Goal: Transaction & Acquisition: Purchase product/service

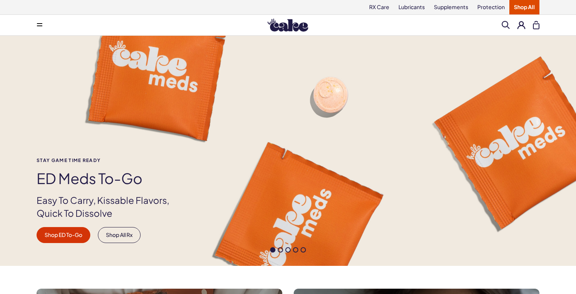
click at [36, 24] on button at bounding box center [39, 25] width 15 height 15
click at [444, 72] on div "Stay Game time ready ED Meds to-go Easy To Carry, Kissable Flavors, Quick To Di…" at bounding box center [288, 151] width 576 height 230
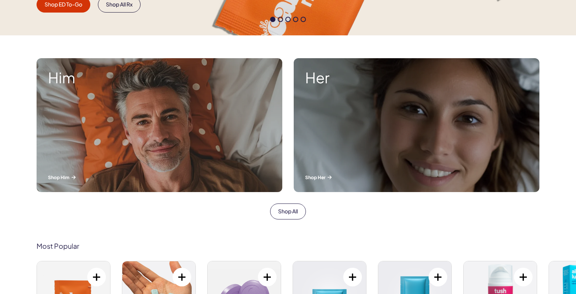
scroll to position [233, 0]
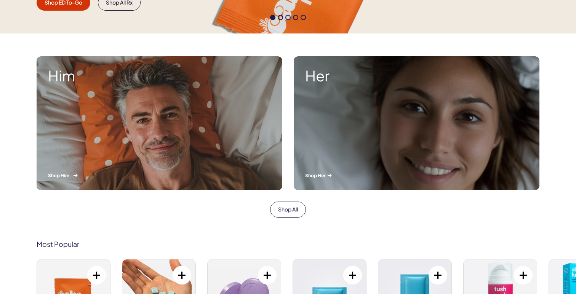
click at [193, 176] on p "Shop Him" at bounding box center [159, 176] width 223 height 6
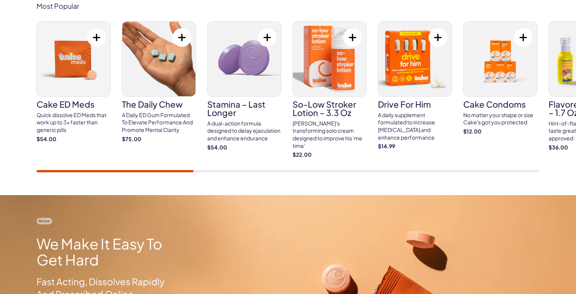
scroll to position [295, 0]
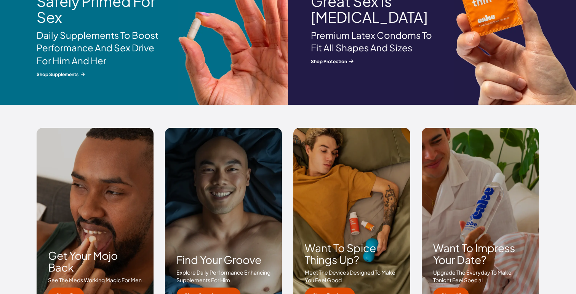
scroll to position [1047, 0]
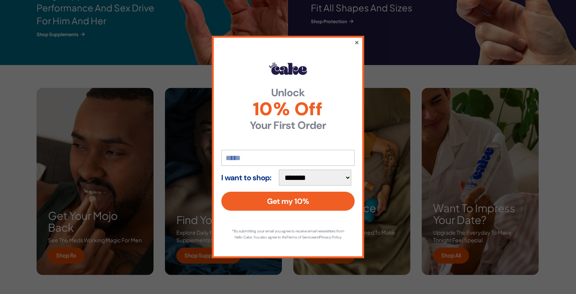
click at [356, 42] on button "×" at bounding box center [356, 42] width 5 height 9
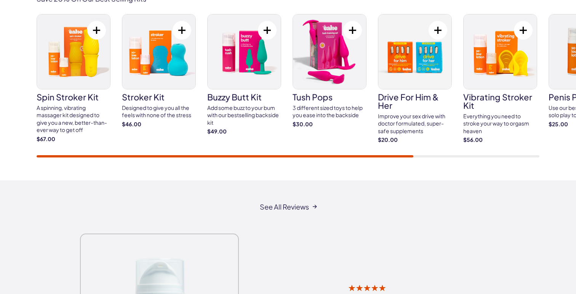
scroll to position [1372, 0]
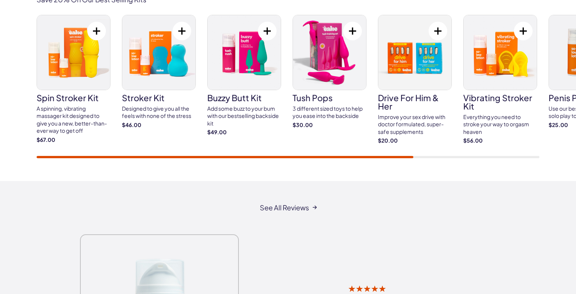
click at [163, 70] on img at bounding box center [158, 52] width 73 height 75
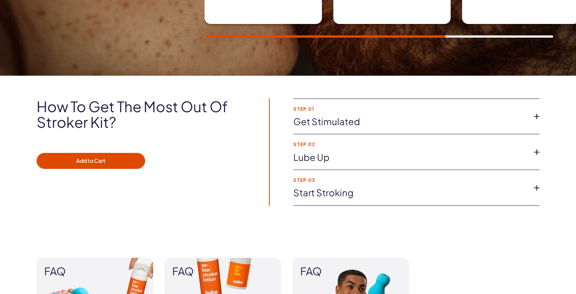
scroll to position [651, 0]
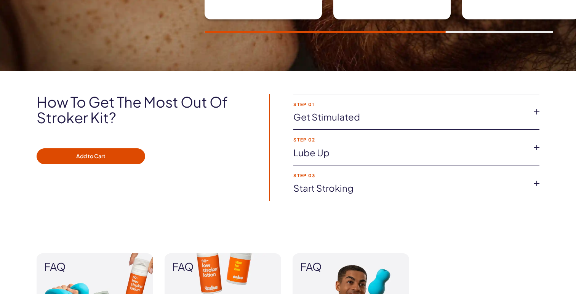
click at [327, 157] on link "Lube up" at bounding box center [410, 153] width 234 height 13
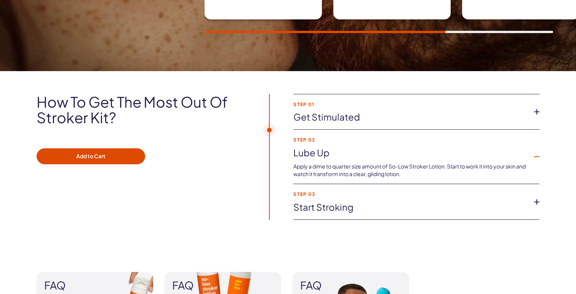
click at [374, 209] on link "Start stroking" at bounding box center [410, 207] width 234 height 13
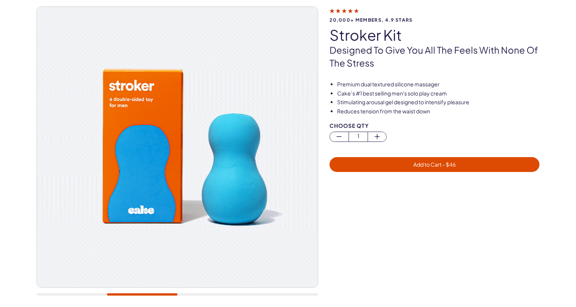
scroll to position [0, 0]
